Goal: Information Seeking & Learning: Learn about a topic

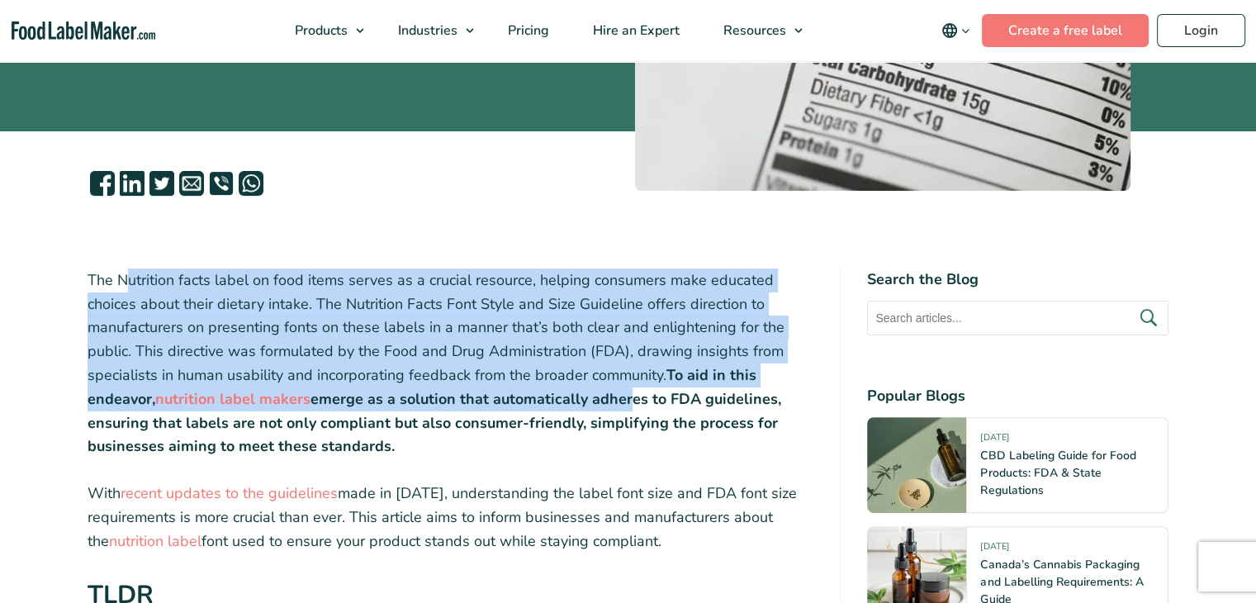
drag, startPoint x: 126, startPoint y: 272, endPoint x: 627, endPoint y: 398, distance: 517.0
click at [627, 398] on p "The Nutrition facts label on food items serves as a crucial resource, helping c…" at bounding box center [451, 363] width 727 height 190
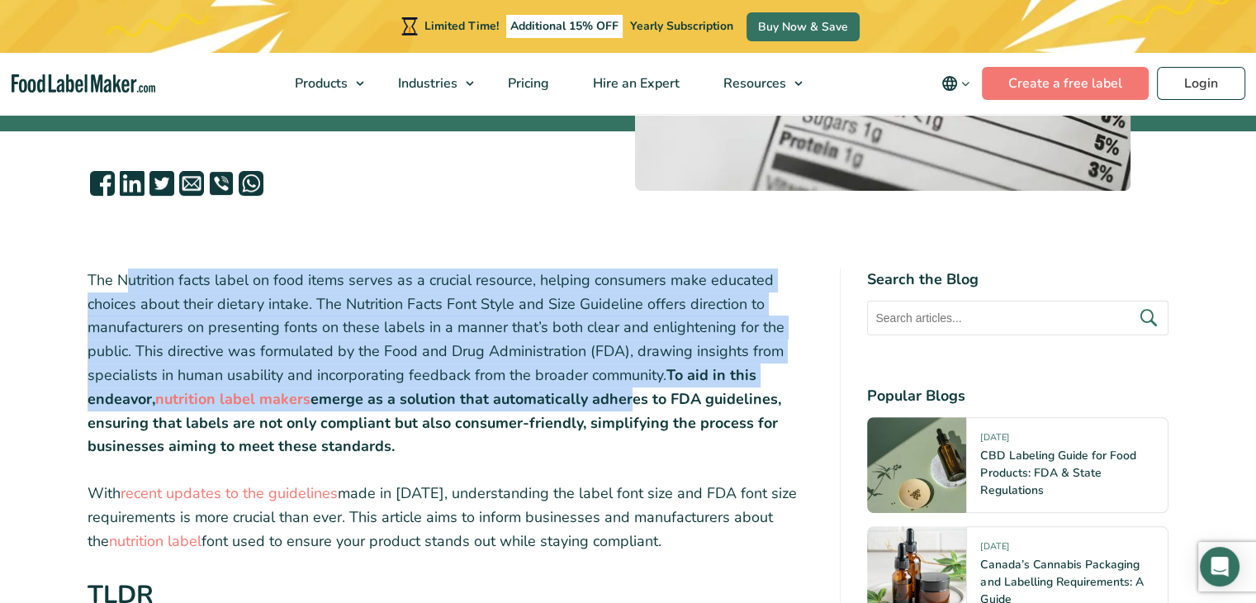
click at [627, 398] on strong "emerge as a solution that automatically adheres to FDA guidelines, ensuring tha…" at bounding box center [435, 423] width 694 height 68
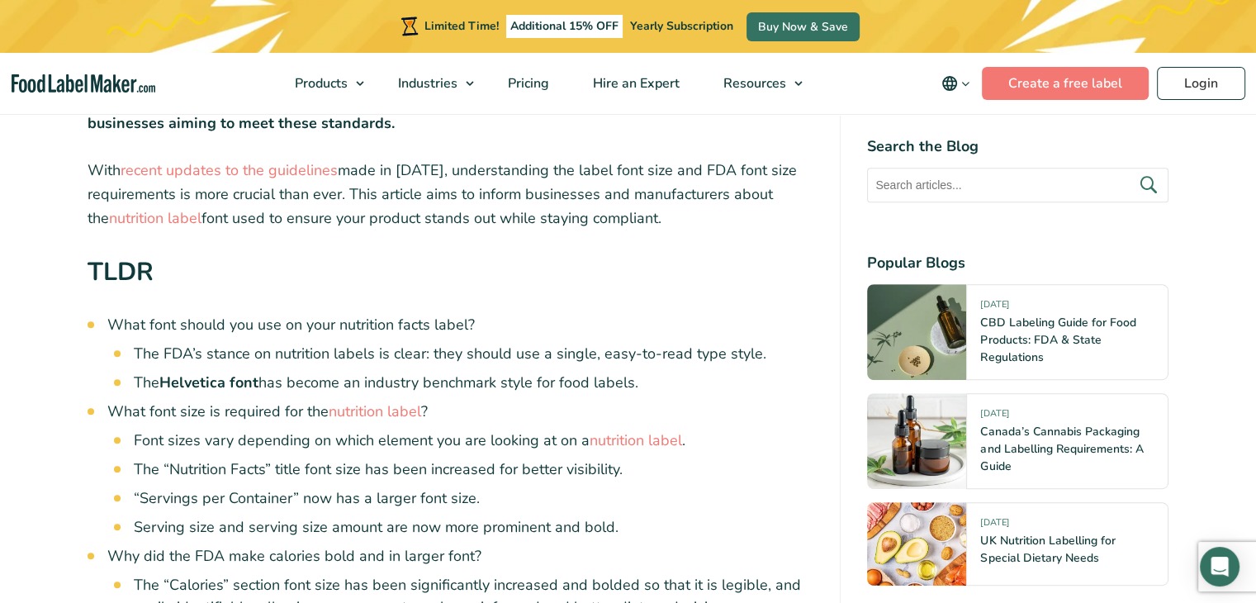
scroll to position [826, 0]
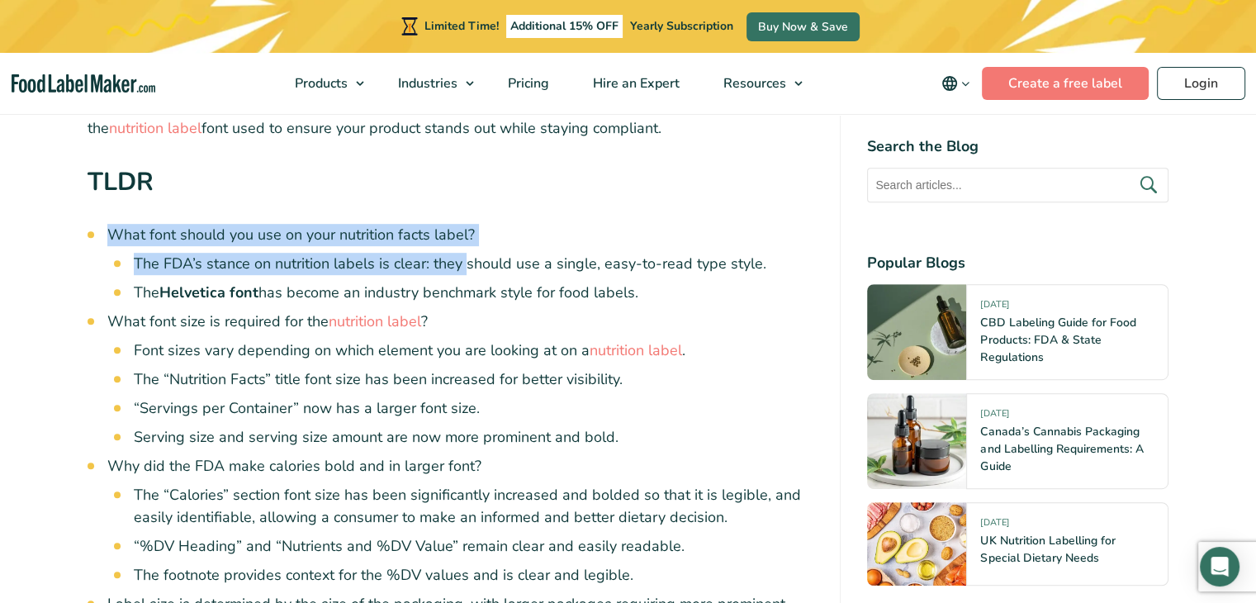
drag, startPoint x: 109, startPoint y: 229, endPoint x: 467, endPoint y: 259, distance: 358.9
click at [467, 259] on li "What font should you use on your nutrition facts label? The FDA’s stance on nut…" at bounding box center [460, 264] width 707 height 80
click at [467, 259] on li "The FDA’s stance on nutrition labels is clear: they should use a single, easy-t…" at bounding box center [474, 264] width 681 height 22
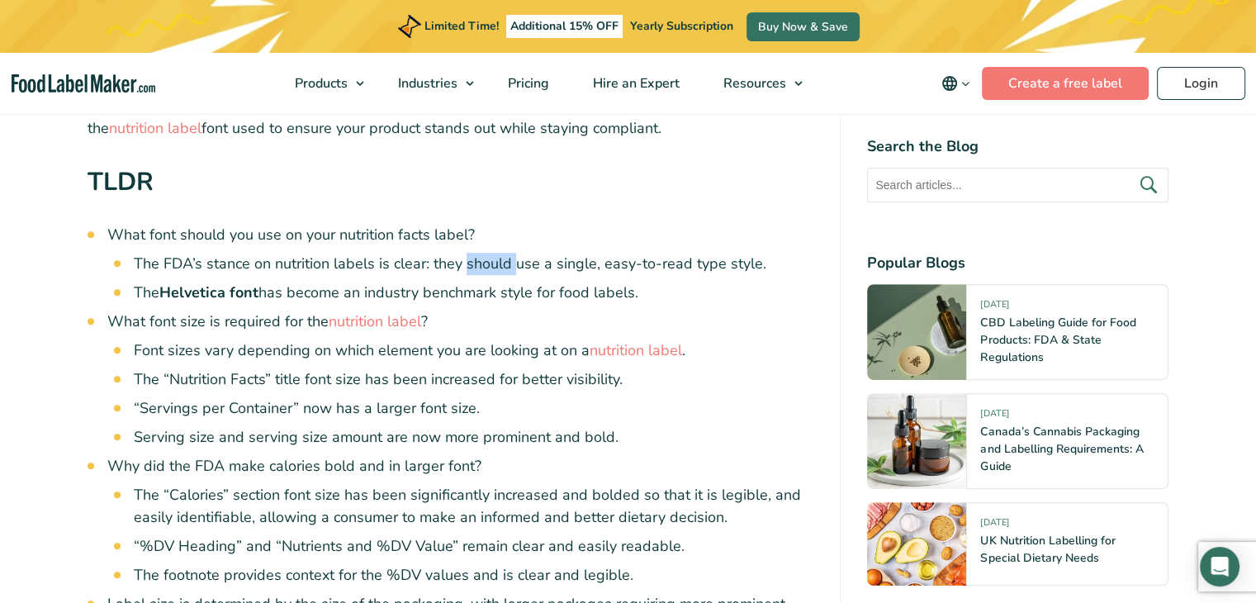
click at [467, 259] on li "The FDA’s stance on nutrition labels is clear: they should use a single, easy-t…" at bounding box center [474, 264] width 681 height 22
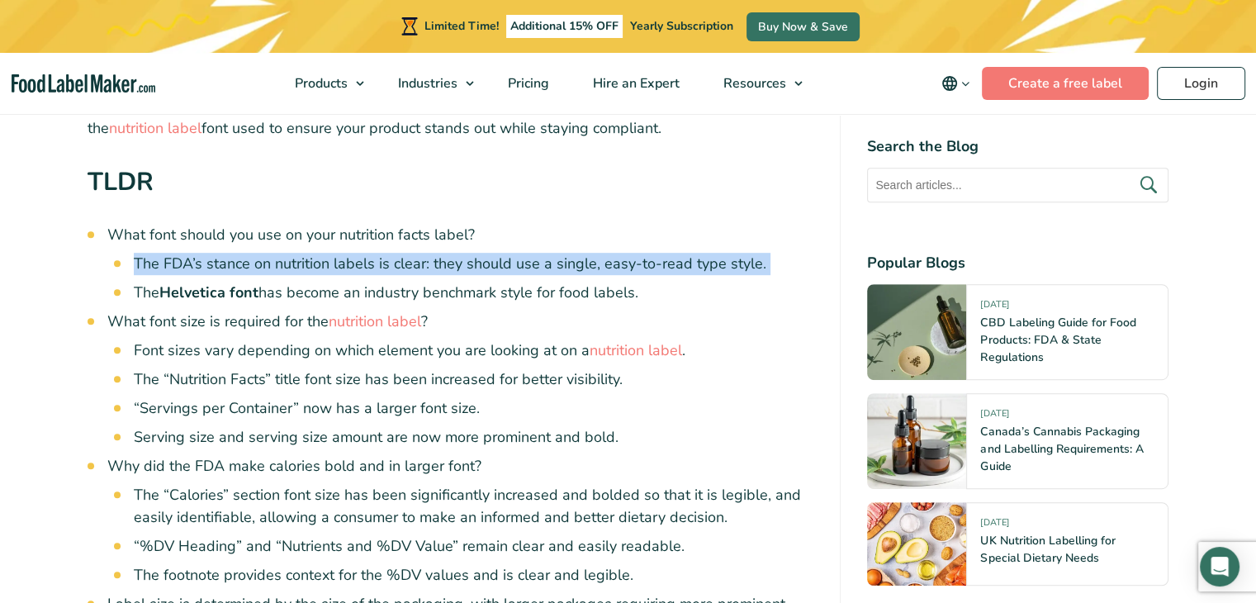
drag, startPoint x: 467, startPoint y: 259, endPoint x: 401, endPoint y: 259, distance: 66.1
click at [466, 259] on li "The FDA’s stance on nutrition labels is clear: they should use a single, easy-t…" at bounding box center [474, 264] width 681 height 22
click at [396, 259] on li "The FDA’s stance on nutrition labels is clear: they should use a single, easy-t…" at bounding box center [474, 264] width 681 height 22
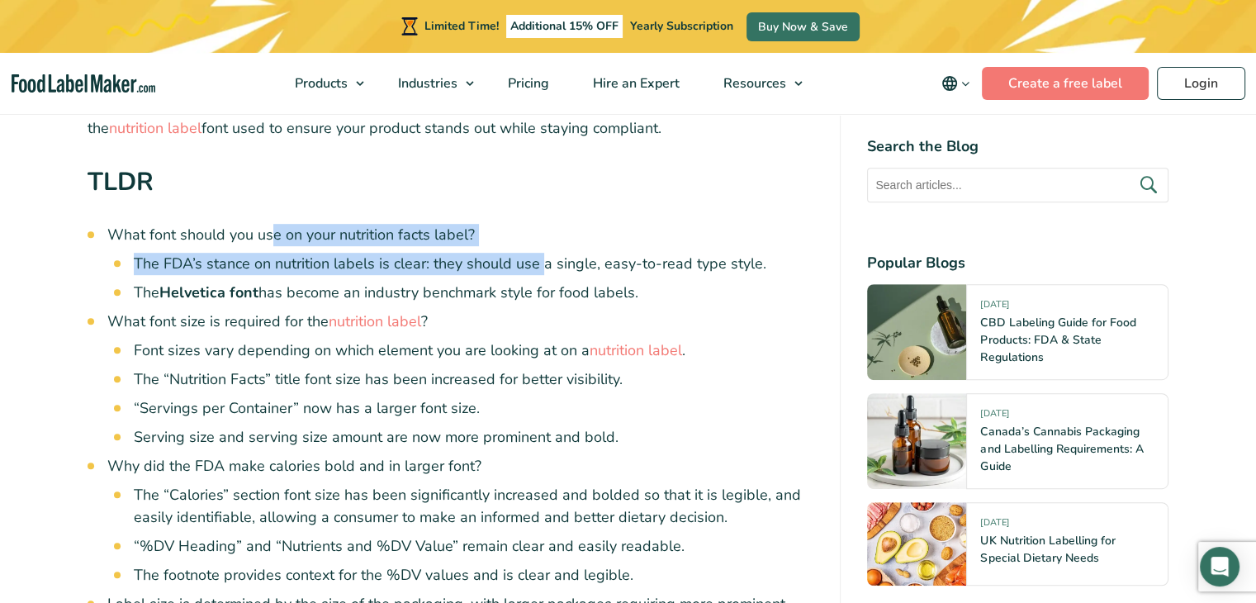
drag, startPoint x: 274, startPoint y: 242, endPoint x: 542, endPoint y: 262, distance: 268.3
click at [542, 262] on li "What font should you use on your nutrition facts label? The FDA’s stance on nut…" at bounding box center [460, 264] width 707 height 80
click at [542, 262] on li "The FDA’s stance on nutrition labels is clear: they should use a single, easy-t…" at bounding box center [474, 264] width 681 height 22
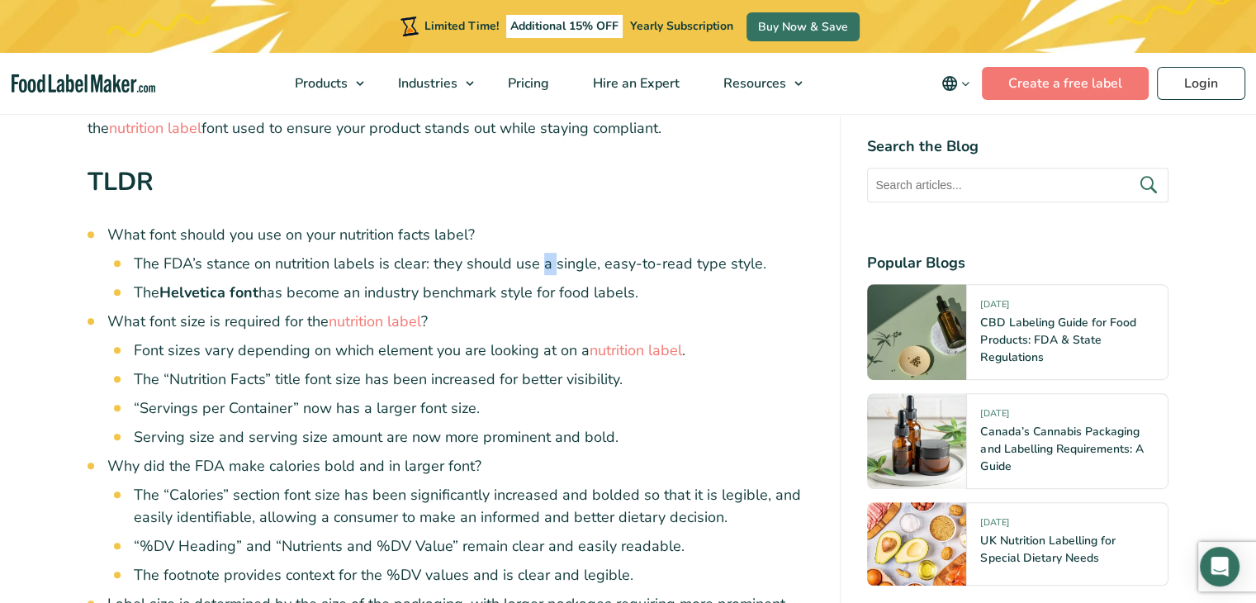
click at [542, 262] on li "The FDA’s stance on nutrition labels is clear: they should use a single, easy-t…" at bounding box center [474, 264] width 681 height 22
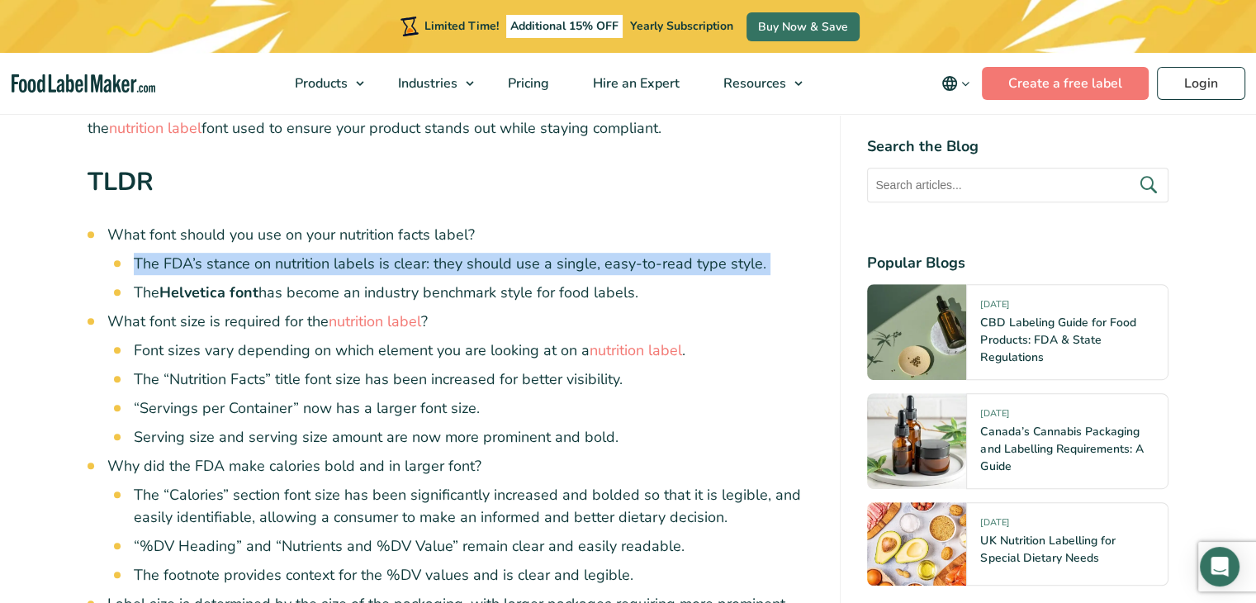
click at [542, 262] on li "The FDA’s stance on nutrition labels is clear: they should use a single, easy-t…" at bounding box center [474, 264] width 681 height 22
click at [477, 259] on li "The FDA’s stance on nutrition labels is clear: they should use a single, easy-t…" at bounding box center [474, 264] width 681 height 22
drag, startPoint x: 739, startPoint y: 269, endPoint x: 279, endPoint y: 241, distance: 460.9
click at [279, 241] on li "What font should you use on your nutrition facts label? The FDA’s stance on nut…" at bounding box center [460, 264] width 707 height 80
click at [278, 244] on li "What font should you use on your nutrition facts label? The FDA’s stance on nut…" at bounding box center [460, 264] width 707 height 80
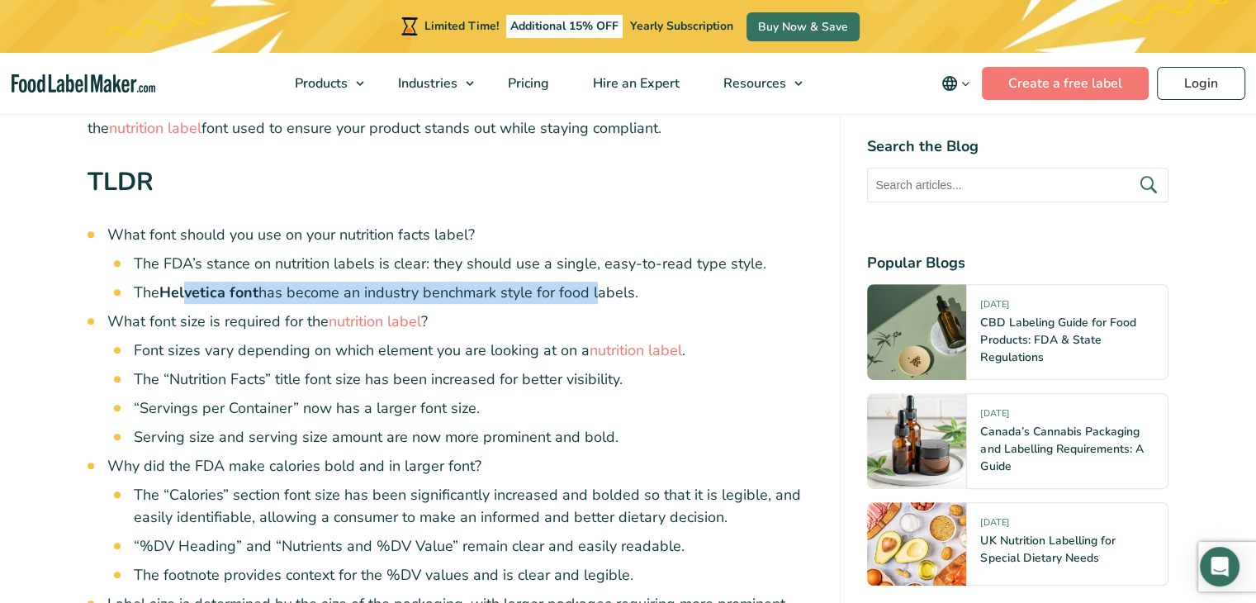
drag, startPoint x: 182, startPoint y: 293, endPoint x: 594, endPoint y: 288, distance: 412.2
click at [594, 288] on li "The Helvetica font has become an industry benchmark style for food labels." at bounding box center [474, 293] width 681 height 22
click at [595, 288] on li "The Helvetica font has become an industry benchmark style for food labels." at bounding box center [474, 293] width 681 height 22
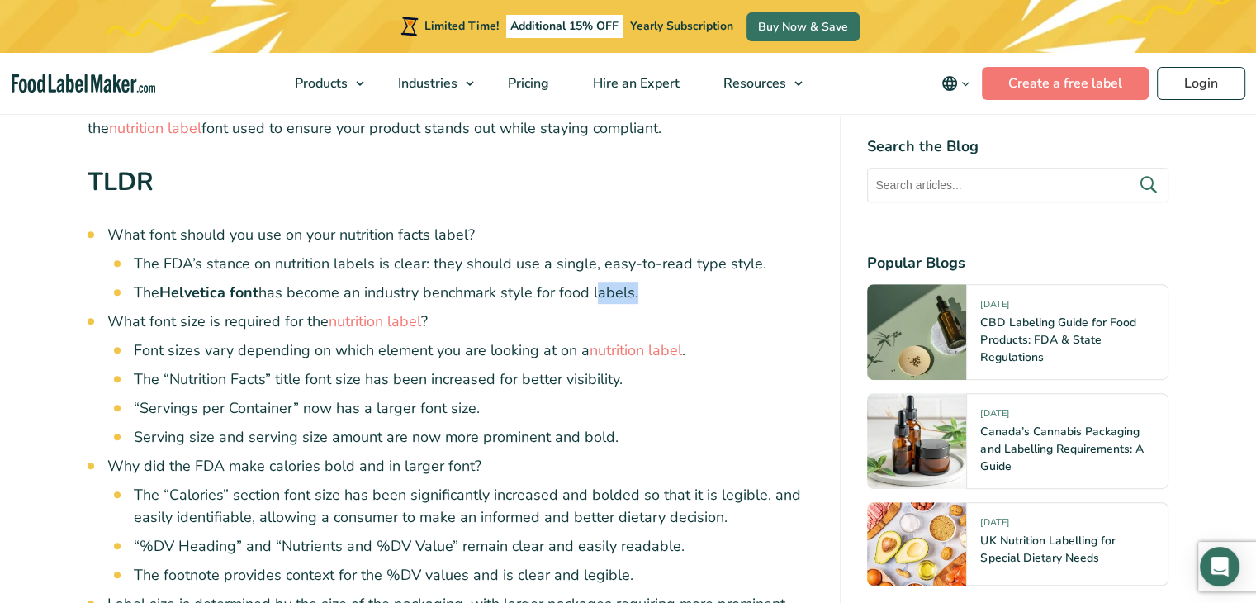
click at [595, 288] on li "The Helvetica font has become an industry benchmark style for food labels." at bounding box center [474, 293] width 681 height 22
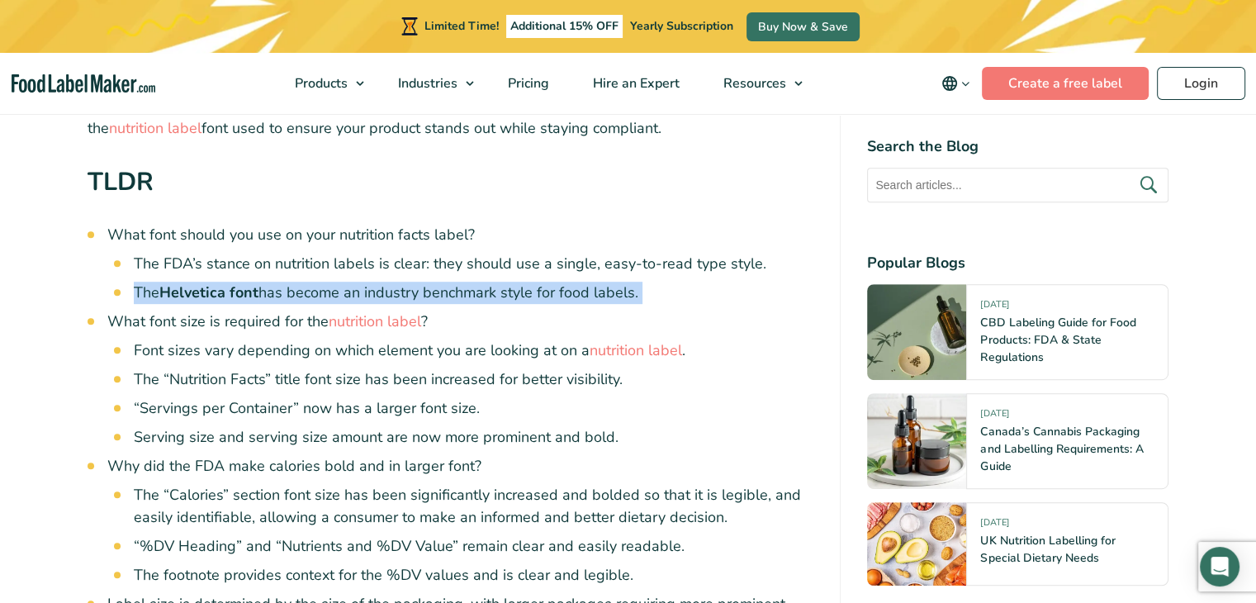
click at [595, 288] on li "The Helvetica font has become an industry benchmark style for food labels." at bounding box center [474, 293] width 681 height 22
click at [510, 283] on li "The Helvetica font has become an industry benchmark style for food labels." at bounding box center [474, 293] width 681 height 22
drag, startPoint x: 145, startPoint y: 317, endPoint x: 324, endPoint y: 302, distance: 179.0
click at [324, 302] on ul "What font should you use on your nutrition facts label? The FDA’s stance on nut…" at bounding box center [460, 551] width 707 height 654
click at [324, 302] on li "The Helvetica font has become an industry benchmark style for food labels." at bounding box center [474, 293] width 681 height 22
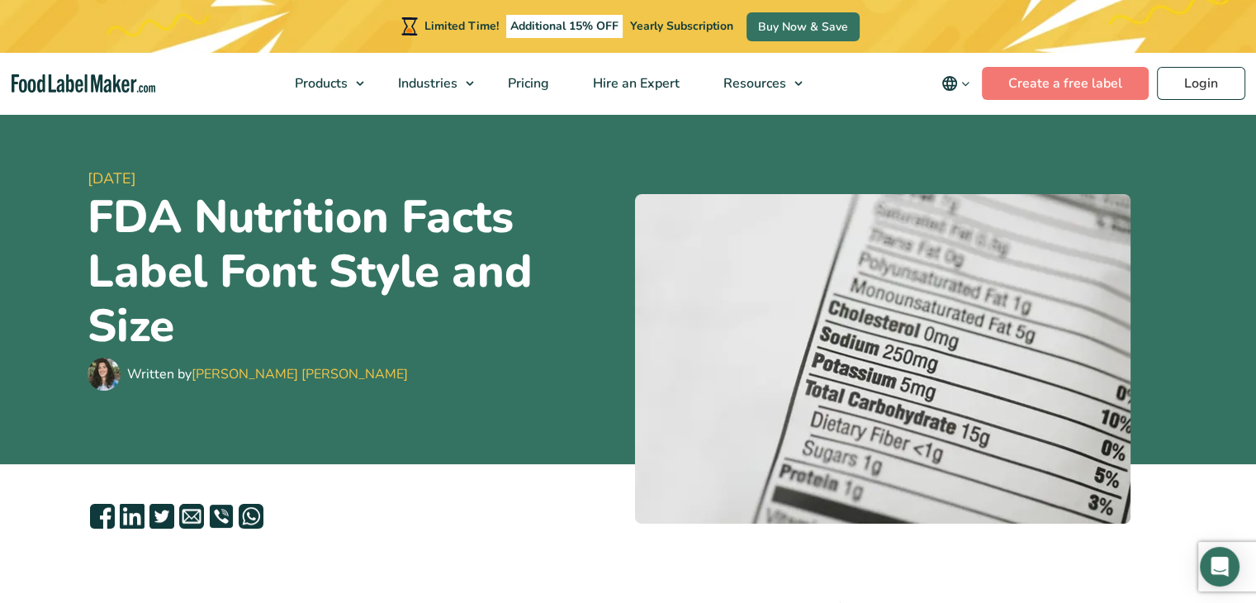
scroll to position [165, 0]
